Goal: Find specific page/section: Find specific page/section

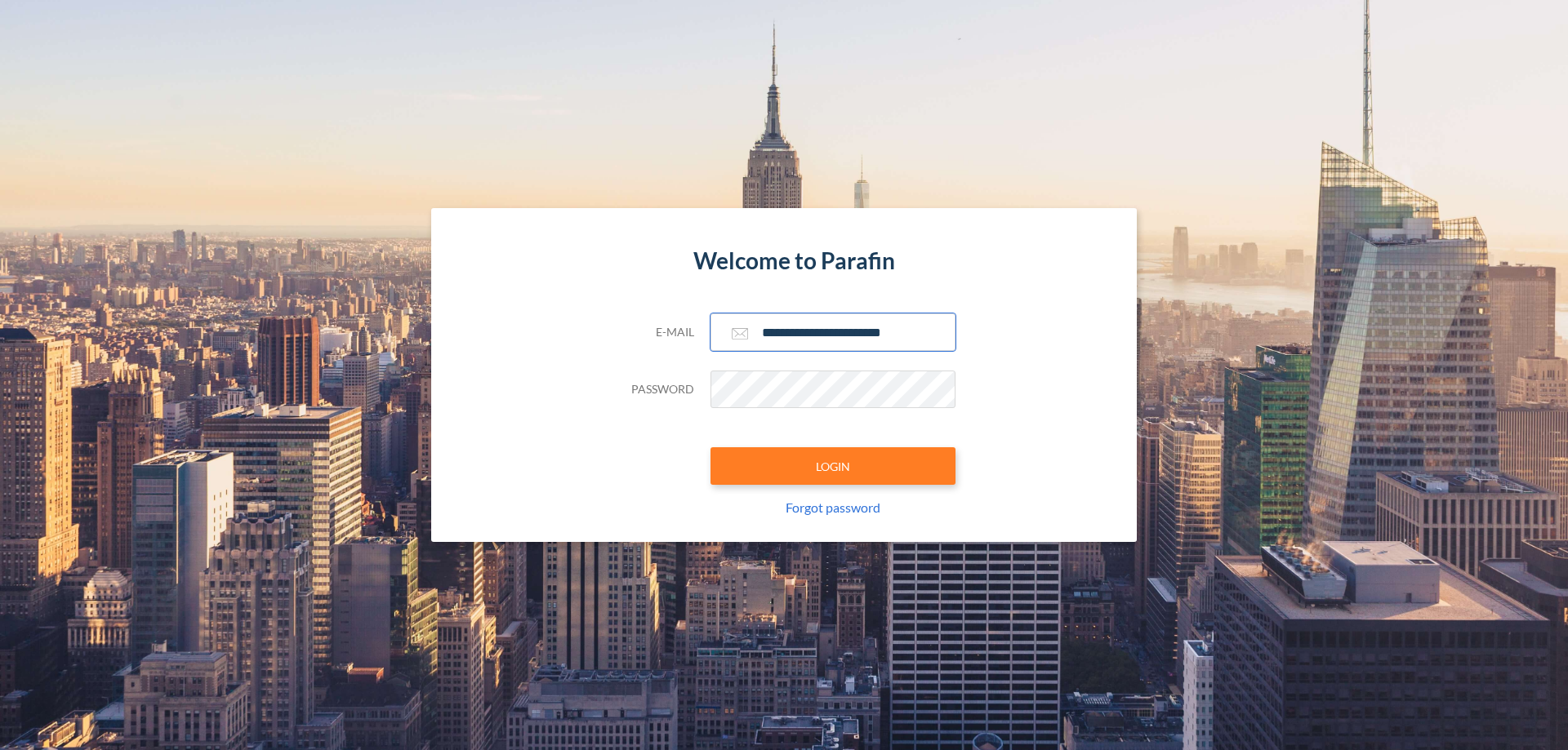
type input "**********"
click at [833, 466] on button "LOGIN" at bounding box center [833, 466] width 245 height 38
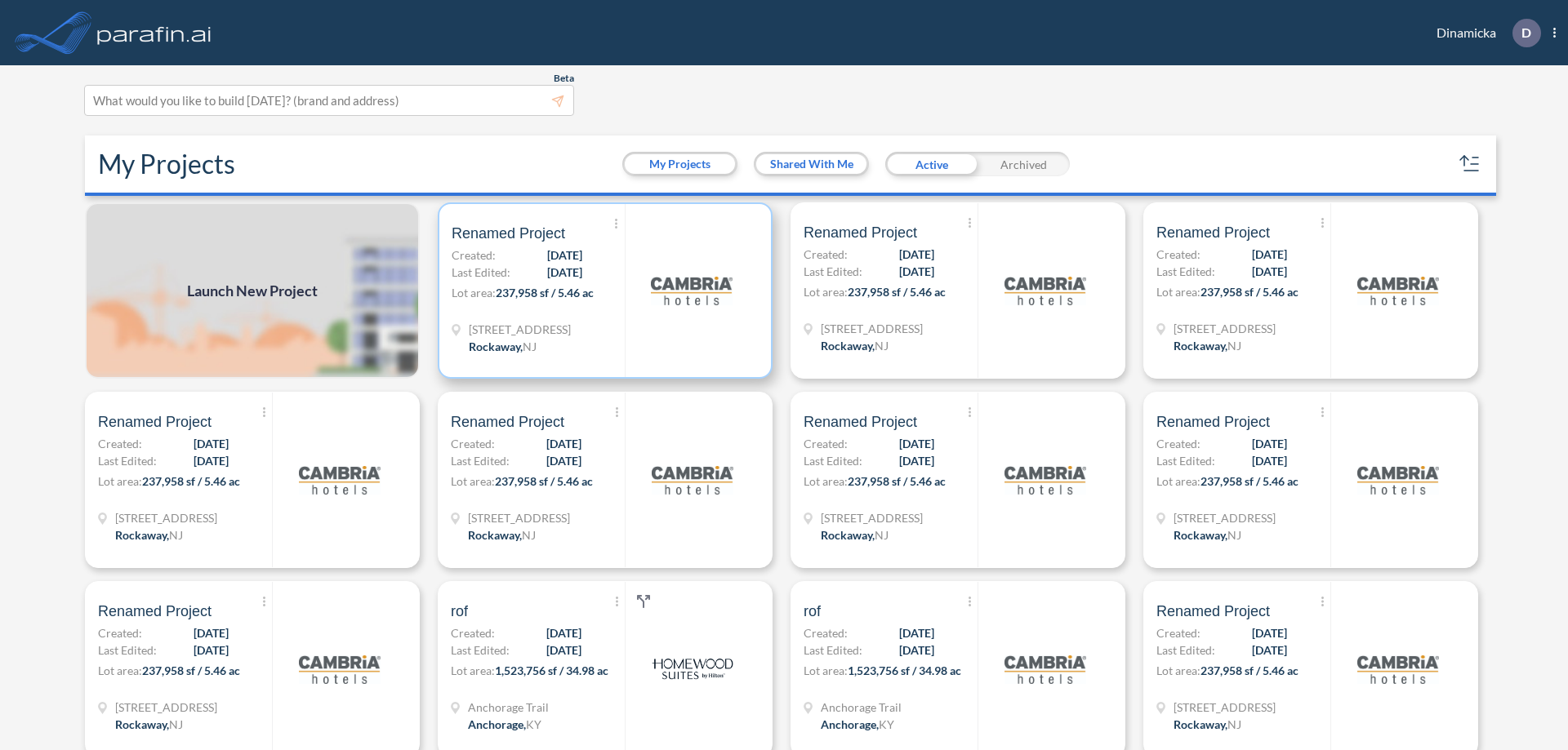
scroll to position [4, 0]
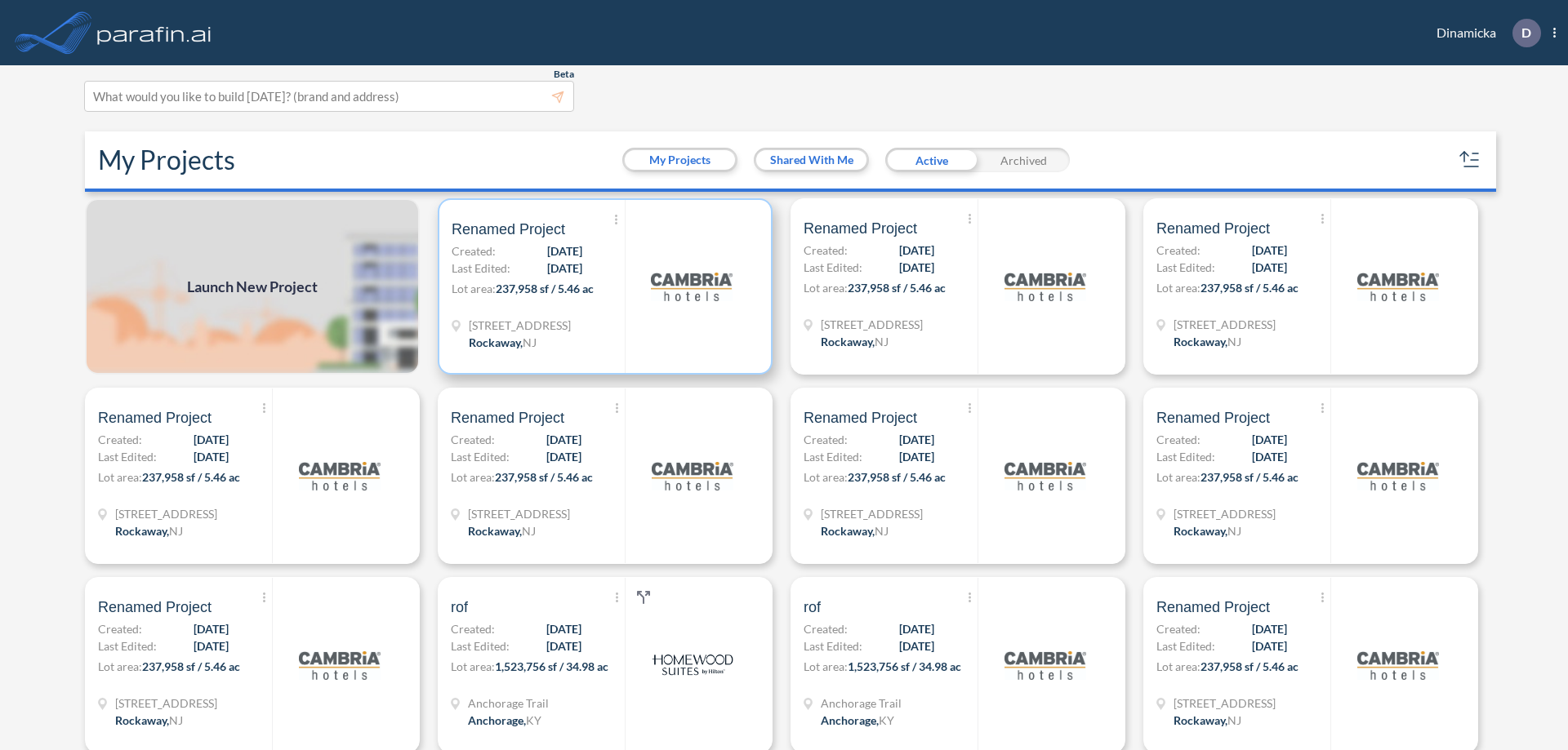
click at [602, 287] on p "Lot area: 237,958 sf / 5.46 ac" at bounding box center [537, 291] width 173 height 24
